Goal: Task Accomplishment & Management: Complete application form

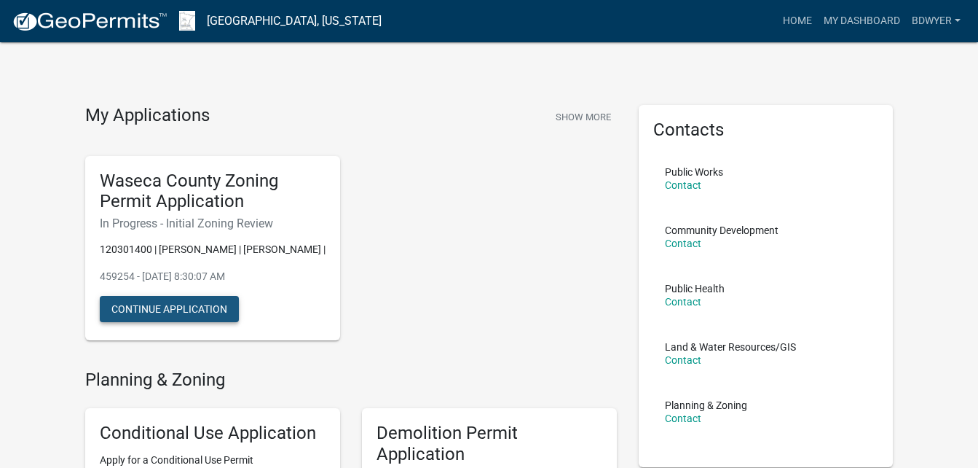
click at [181, 319] on button "Continue Application" at bounding box center [169, 309] width 139 height 26
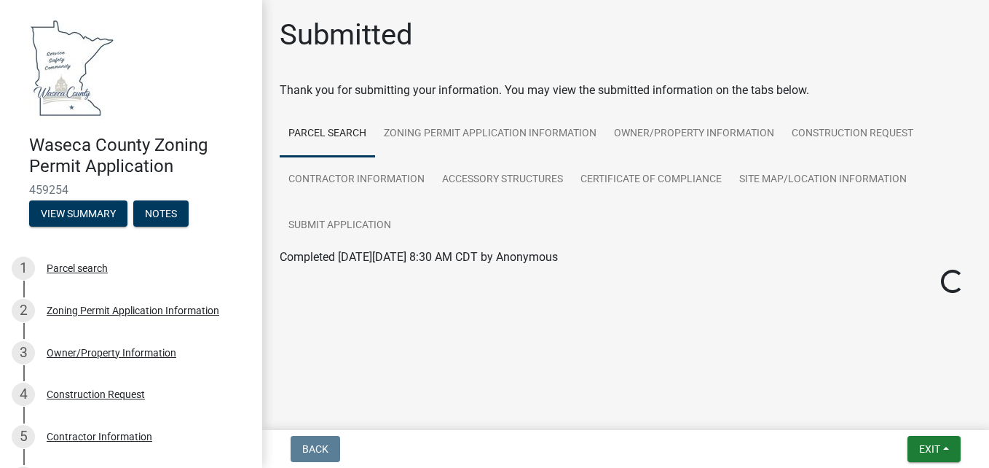
scroll to position [146, 0]
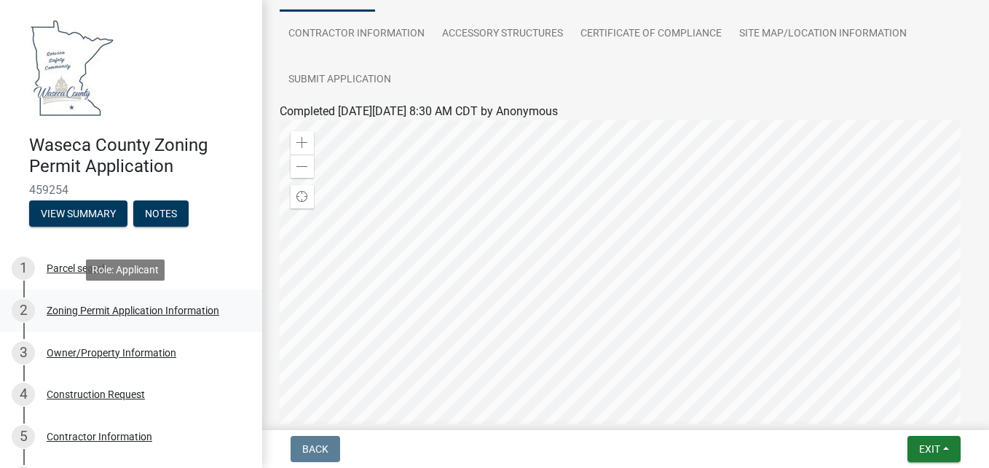
click at [102, 310] on div "Zoning Permit Application Information" at bounding box center [133, 310] width 173 height 10
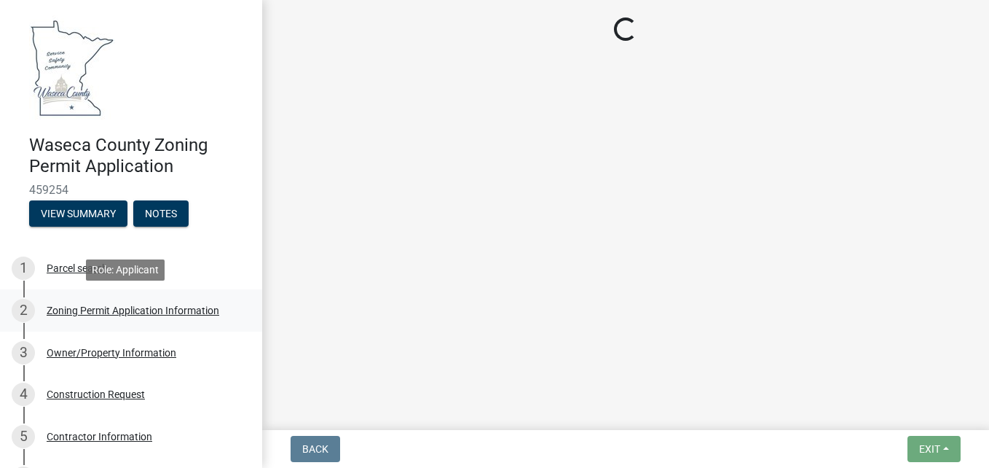
scroll to position [0, 0]
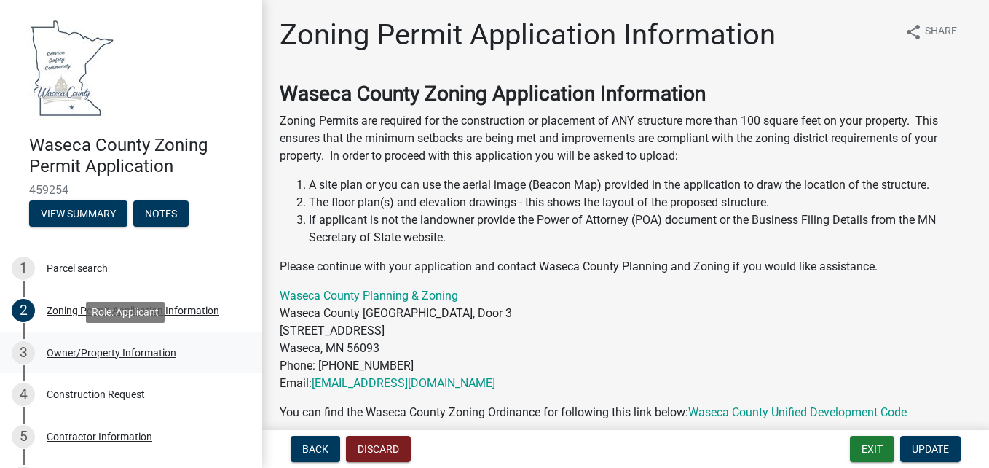
click at [127, 357] on div "Owner/Property Information" at bounding box center [112, 353] width 130 height 10
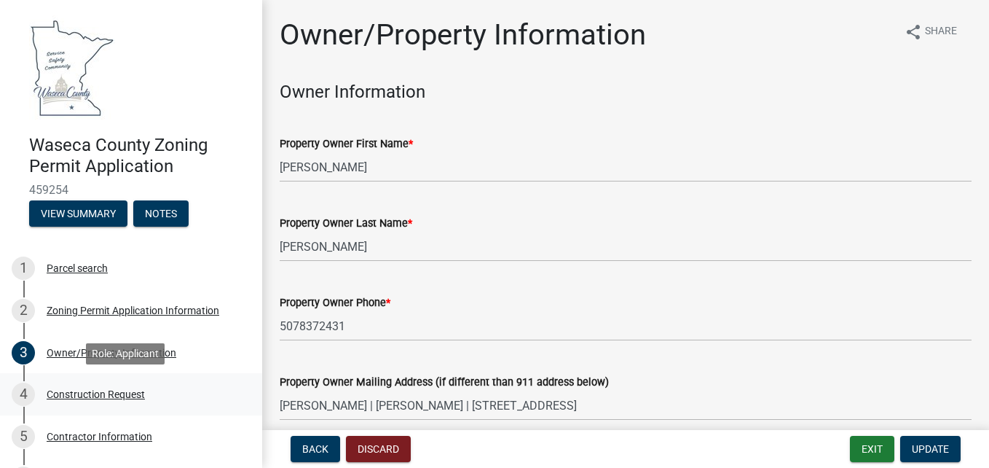
click at [128, 386] on div "4 Construction Request" at bounding box center [125, 393] width 227 height 23
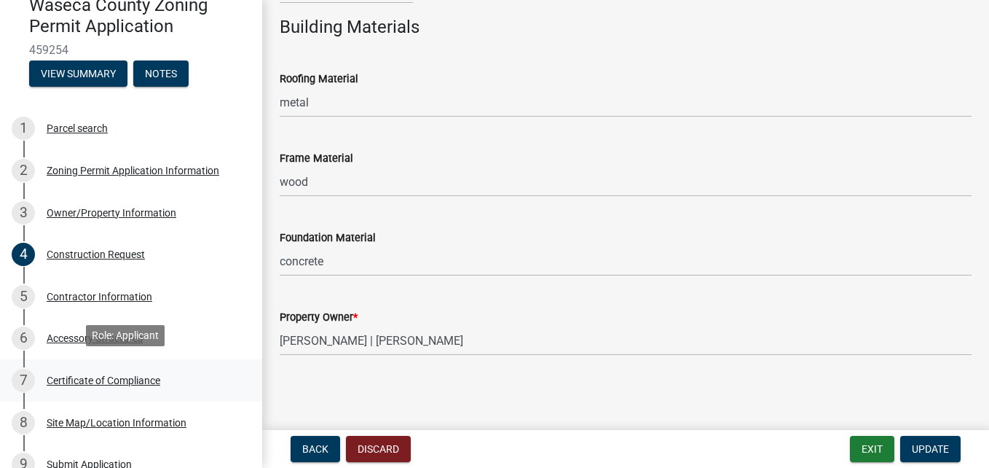
scroll to position [146, 0]
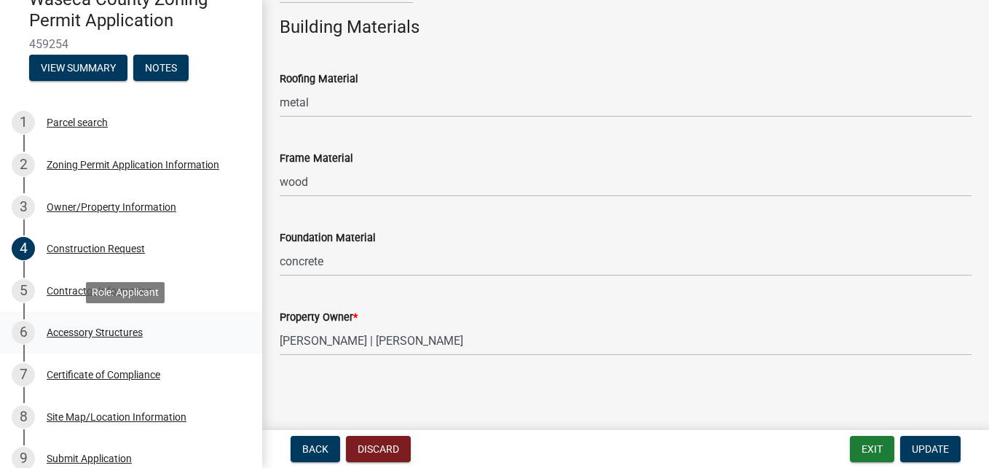
click at [34, 335] on div "6" at bounding box center [23, 332] width 23 height 23
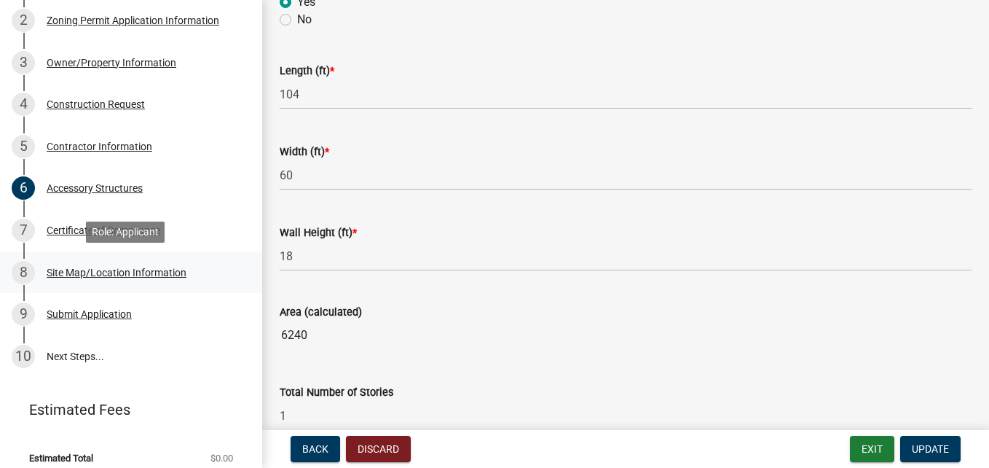
scroll to position [291, 0]
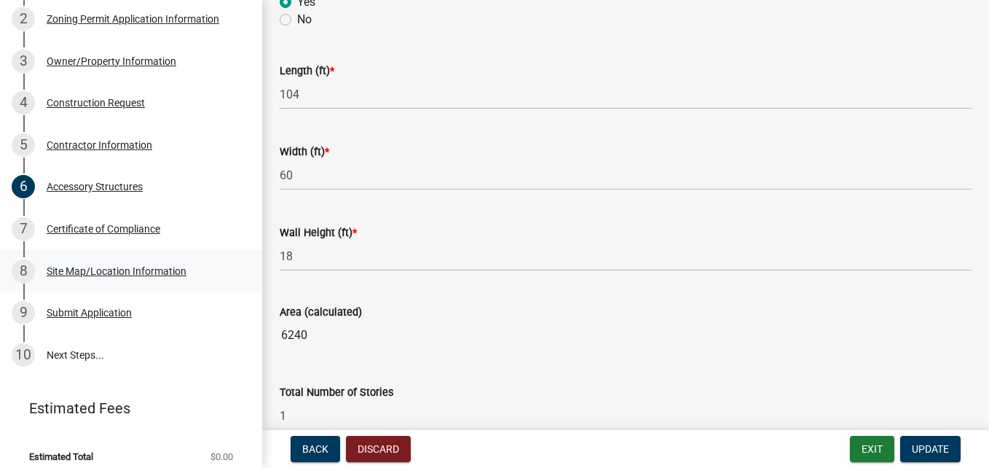
click at [136, 270] on div "Site Map/Location Information" at bounding box center [117, 271] width 140 height 10
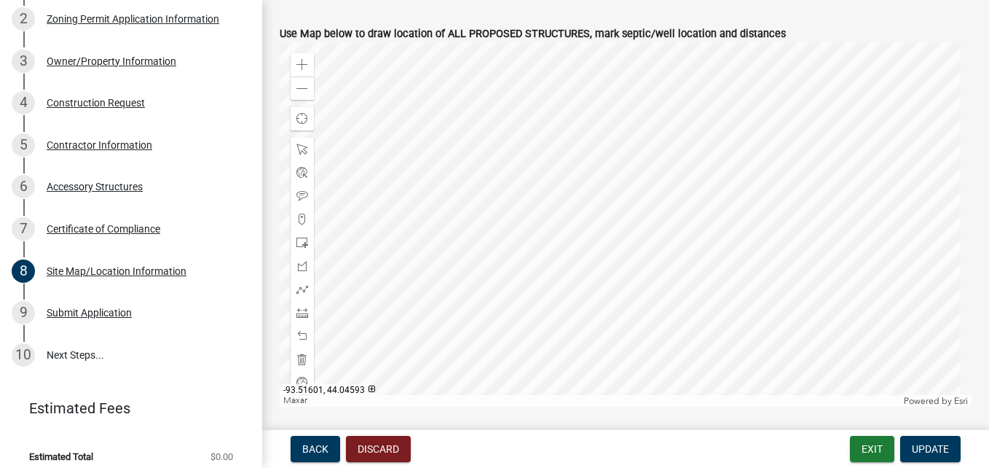
scroll to position [583, 0]
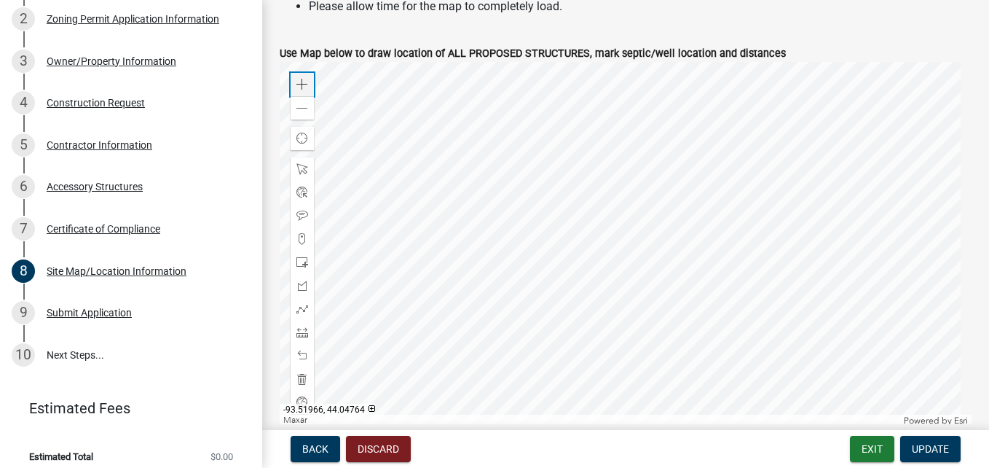
click at [302, 79] on span at bounding box center [303, 85] width 12 height 12
click at [831, 270] on div at bounding box center [626, 244] width 692 height 364
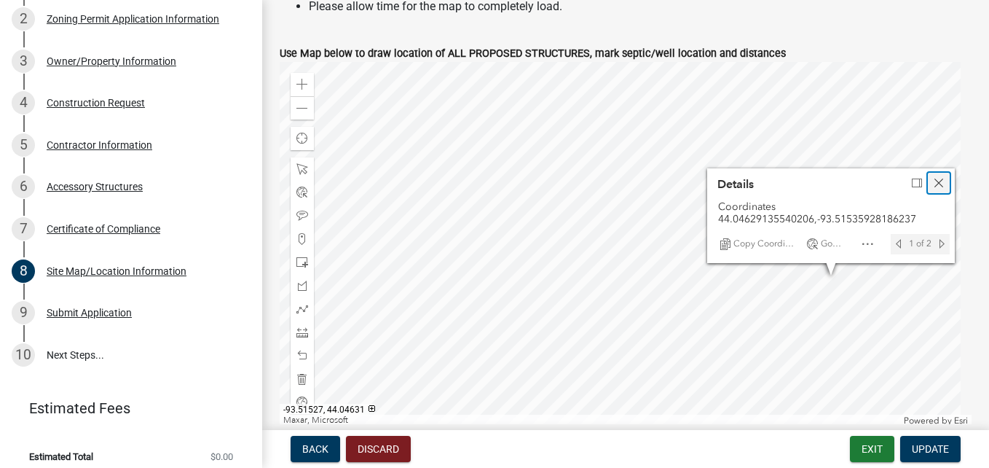
click at [937, 177] on span "Close" at bounding box center [939, 183] width 12 height 12
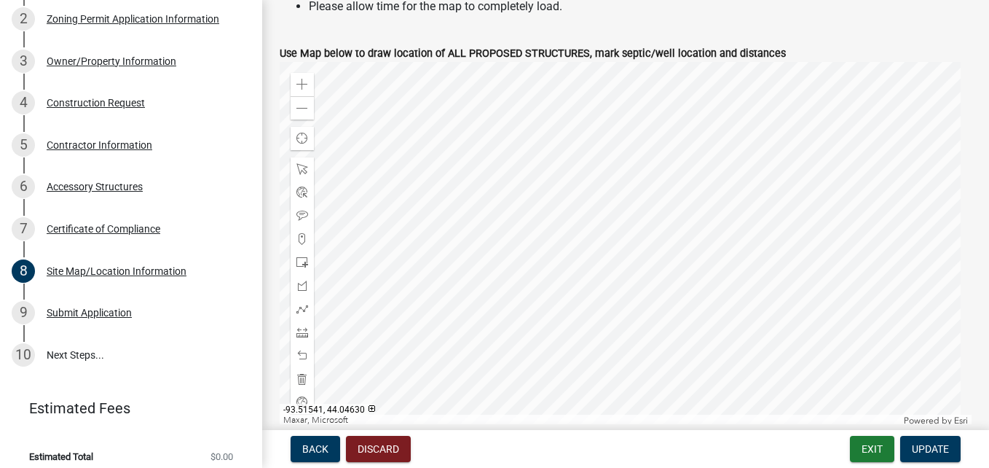
click at [820, 271] on div at bounding box center [626, 244] width 692 height 364
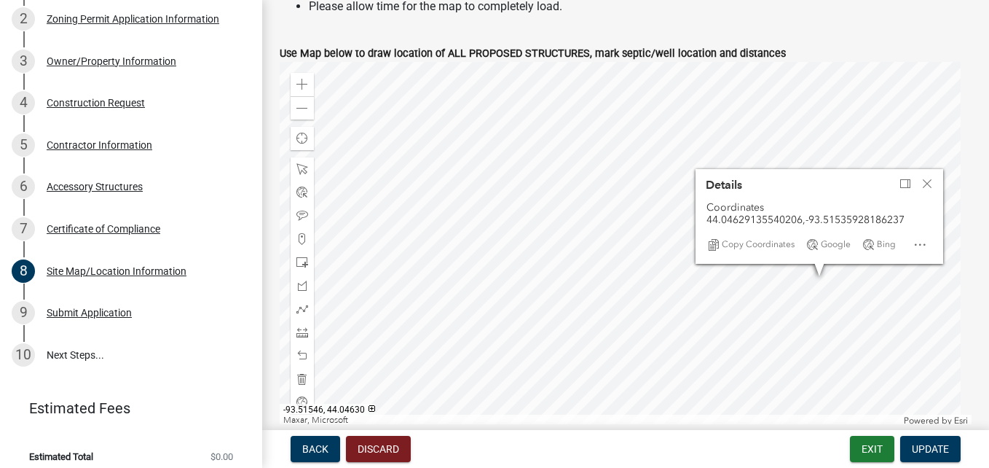
click at [806, 270] on div at bounding box center [626, 244] width 692 height 364
click at [681, 336] on div at bounding box center [626, 244] width 692 height 364
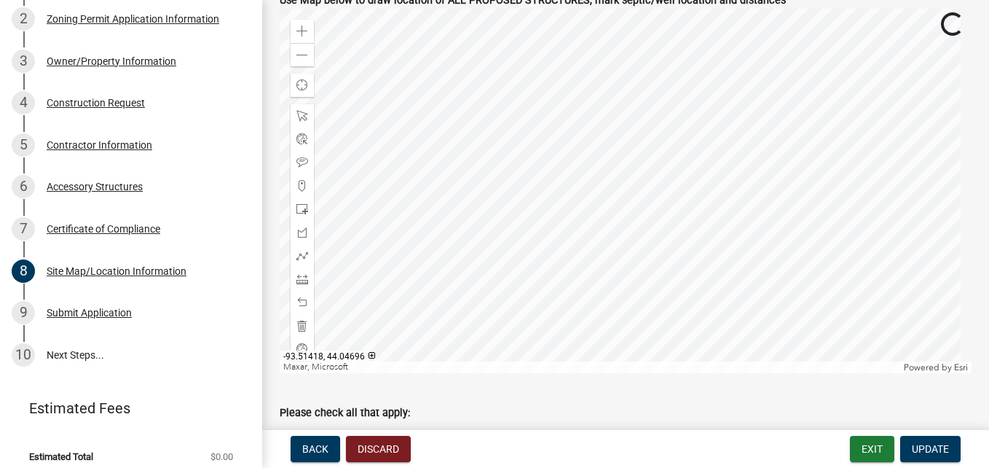
scroll to position [641, 0]
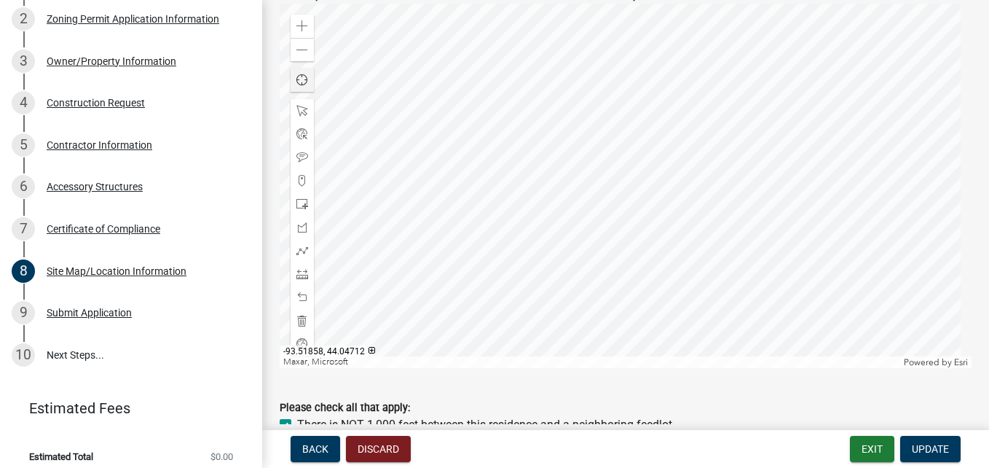
click at [302, 78] on span "Find my location" at bounding box center [303, 80] width 12 height 12
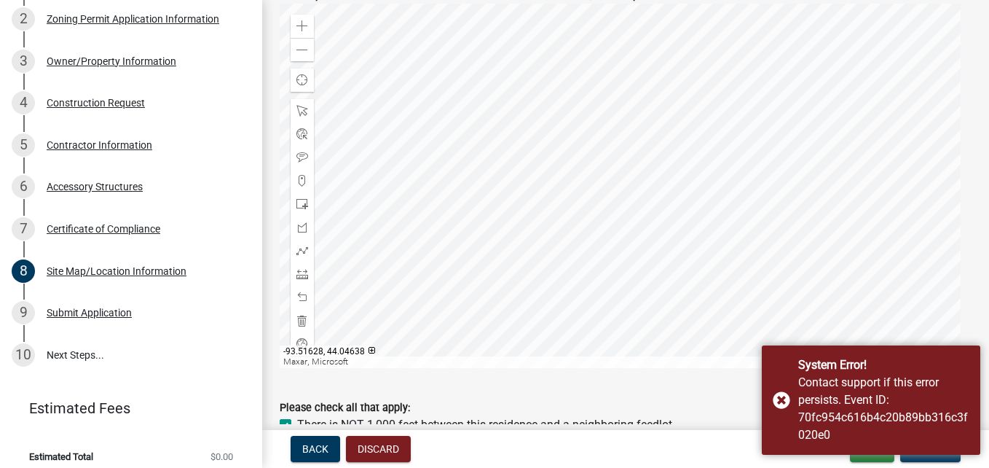
click at [645, 154] on div at bounding box center [626, 186] width 692 height 364
